Goal: Information Seeking & Learning: Find specific fact

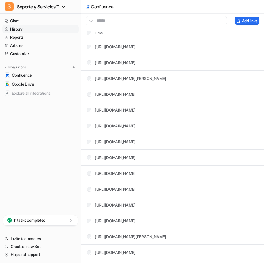
click at [25, 28] on link "History" at bounding box center [40, 29] width 77 height 8
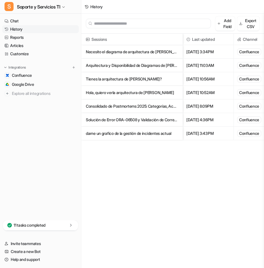
click at [15, 27] on link "History" at bounding box center [40, 29] width 77 height 8
click at [23, 21] on link "Chat" at bounding box center [40, 21] width 77 height 8
click at [17, 21] on link "Chat" at bounding box center [40, 21] width 77 height 8
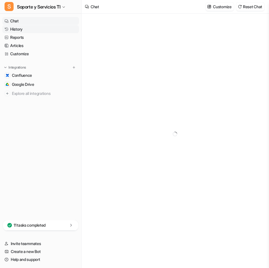
click at [18, 29] on link "History" at bounding box center [40, 29] width 77 height 8
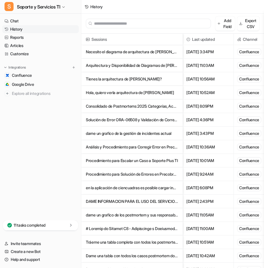
click at [136, 105] on p "Consolidado de Postmortems 2025: Categorías, Acciones y Equipos Responsables" at bounding box center [132, 106] width 92 height 14
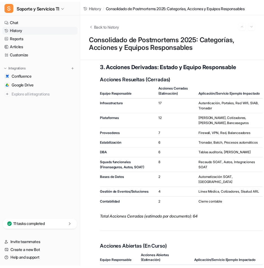
scroll to position [4911, 0]
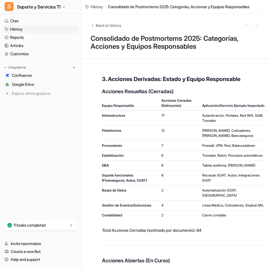
click at [23, 30] on link "History" at bounding box center [40, 29] width 77 height 8
